Goal: Task Accomplishment & Management: Manage account settings

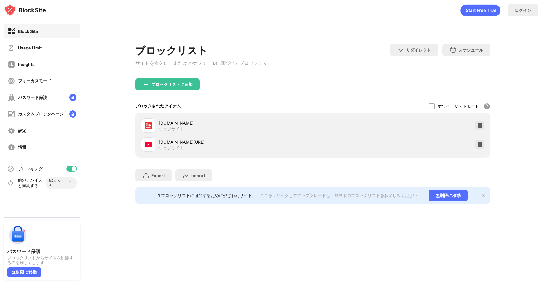
click at [165, 129] on div "ウェブサイト" at bounding box center [171, 128] width 25 height 5
click at [168, 126] on div "[DOMAIN_NAME]" at bounding box center [236, 123] width 154 height 6
click at [189, 126] on div "[DOMAIN_NAME]" at bounding box center [236, 123] width 154 height 6
click at [196, 125] on div "[DOMAIN_NAME]" at bounding box center [236, 123] width 154 height 6
click at [483, 127] on img at bounding box center [480, 126] width 6 height 6
